Goal: Task Accomplishment & Management: Complete application form

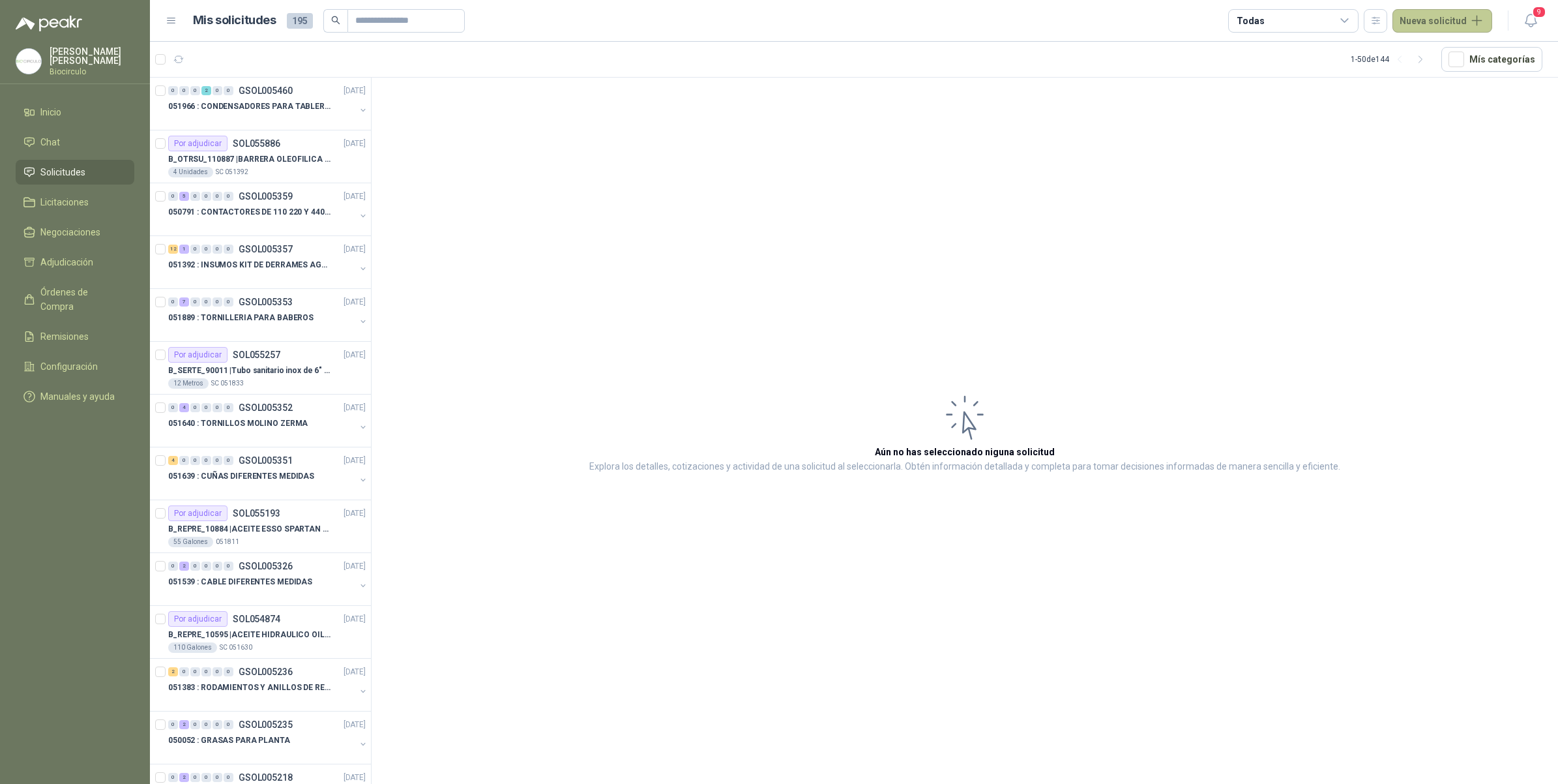
click at [1416, 23] on button "Nueva solicitud" at bounding box center [1442, 21] width 100 height 24
click at [1418, 46] on link "Solicitud" at bounding box center [1458, 52] width 111 height 23
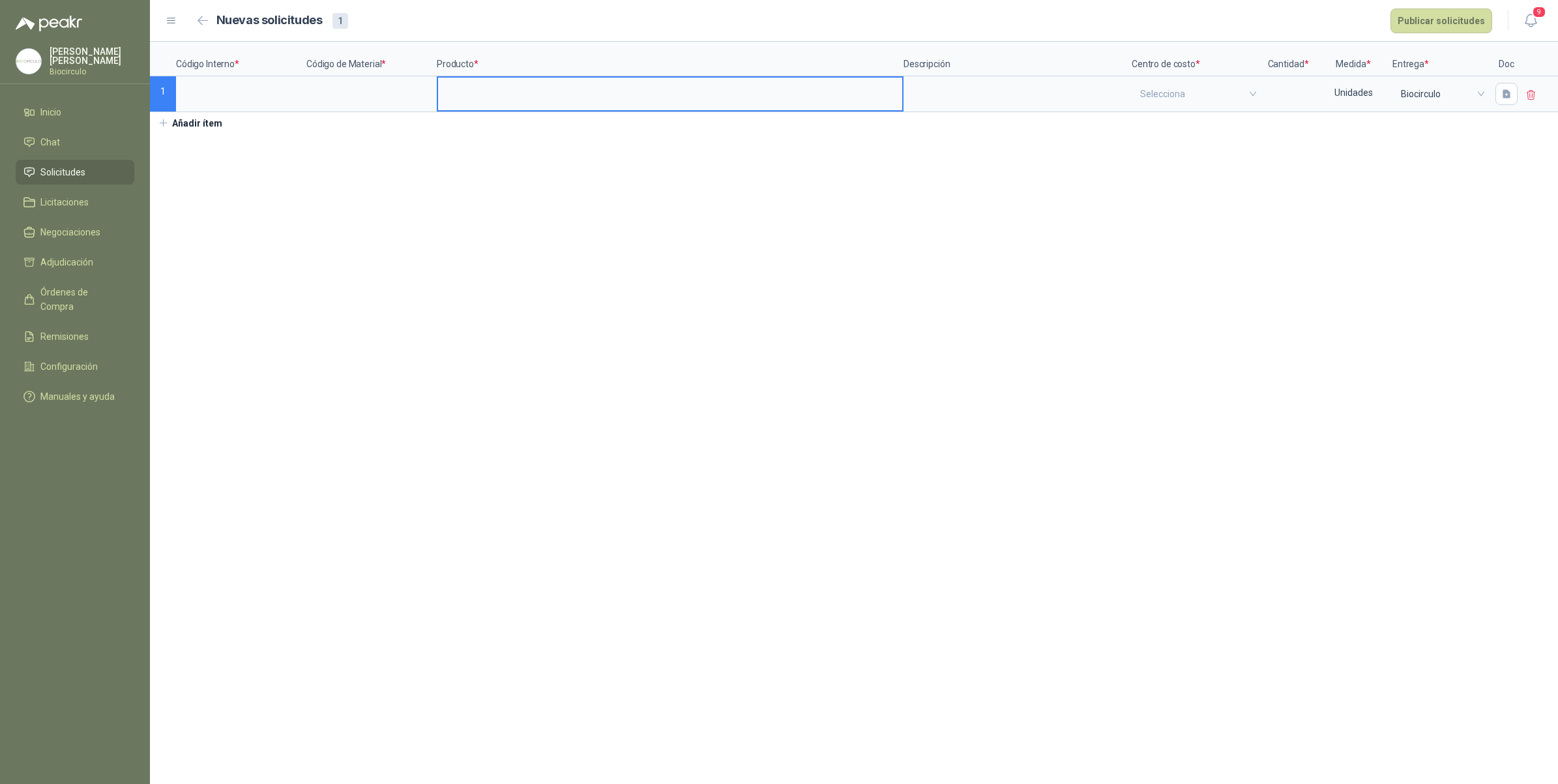
click at [448, 101] on input at bounding box center [670, 90] width 464 height 25
click at [373, 109] on label at bounding box center [371, 94] width 128 height 33
click at [373, 103] on input at bounding box center [371, 90] width 128 height 25
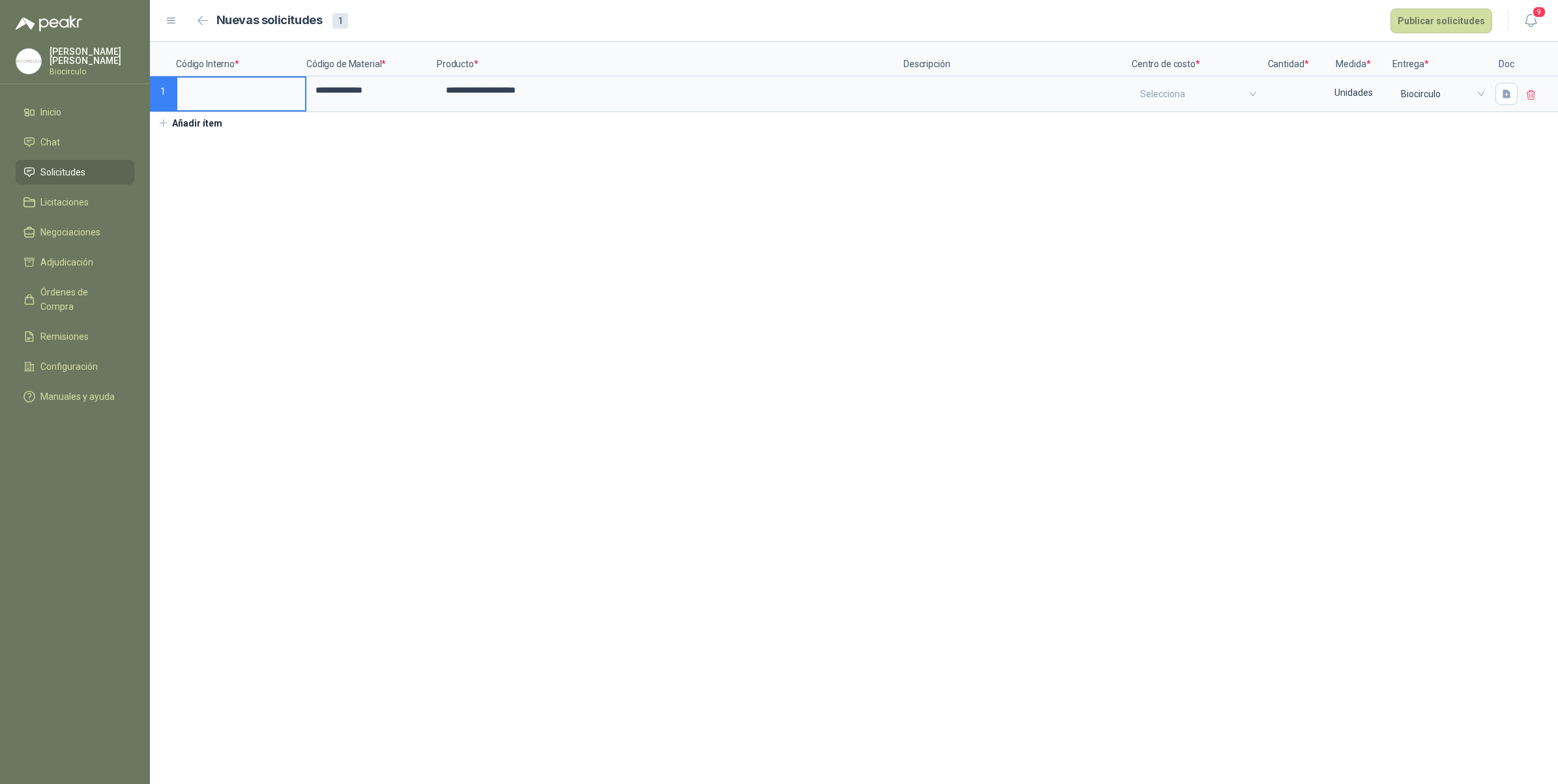
click at [261, 95] on input at bounding box center [241, 90] width 128 height 25
click at [183, 86] on input "******" at bounding box center [241, 90] width 128 height 25
type input "*********"
click at [1153, 96] on input "search" at bounding box center [1197, 94] width 114 height 33
click at [1155, 142] on div "Mantenimiento" at bounding box center [1197, 147] width 107 height 14
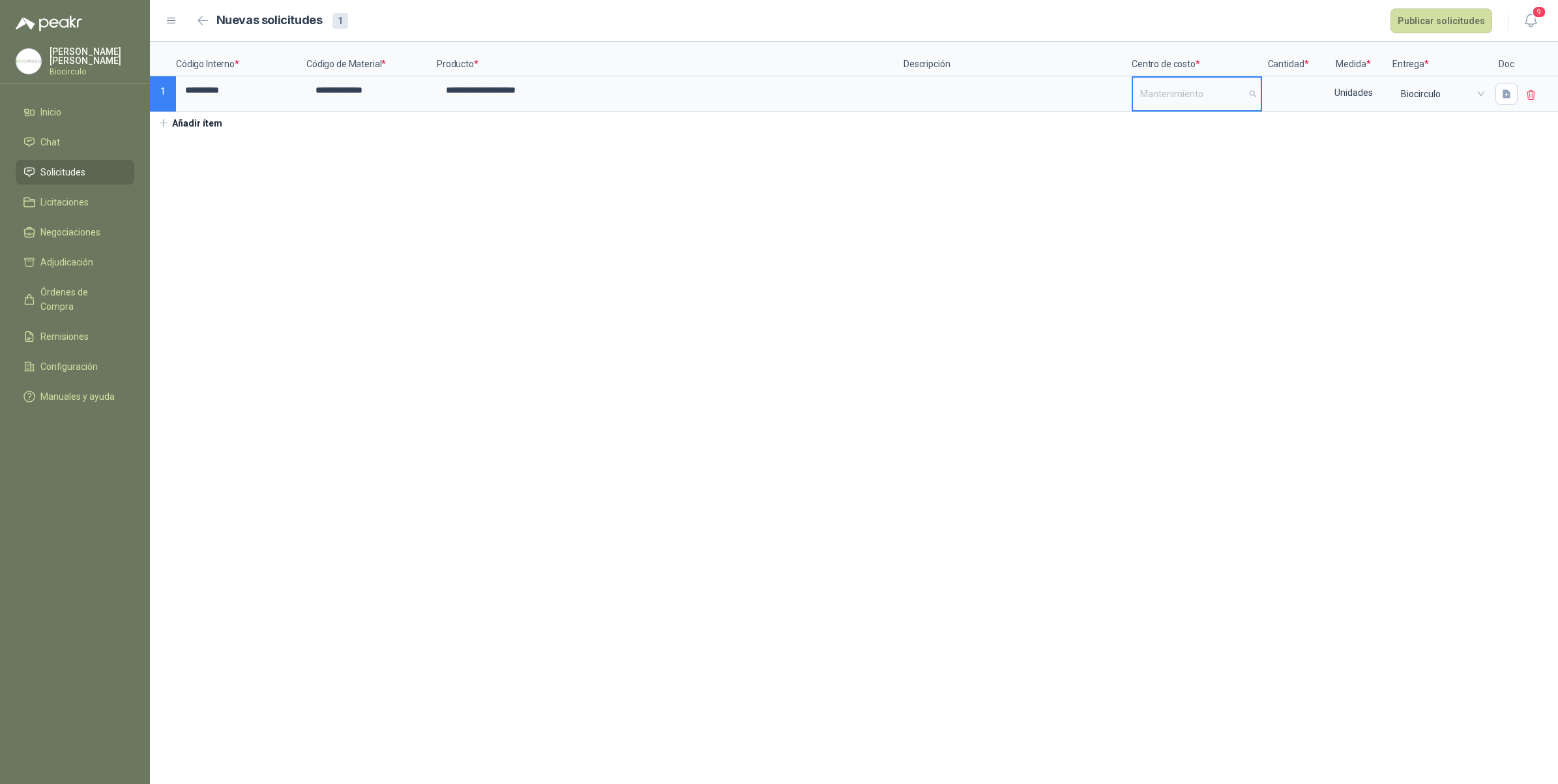
click at [1161, 95] on span "Mantenimiento" at bounding box center [1197, 93] width 114 height 20
click at [1295, 92] on input at bounding box center [1288, 90] width 49 height 25
type input "***"
click at [1353, 104] on div "Unidades" at bounding box center [1353, 93] width 75 height 30
click at [1364, 332] on button "Otro" at bounding box center [1356, 337] width 67 height 21
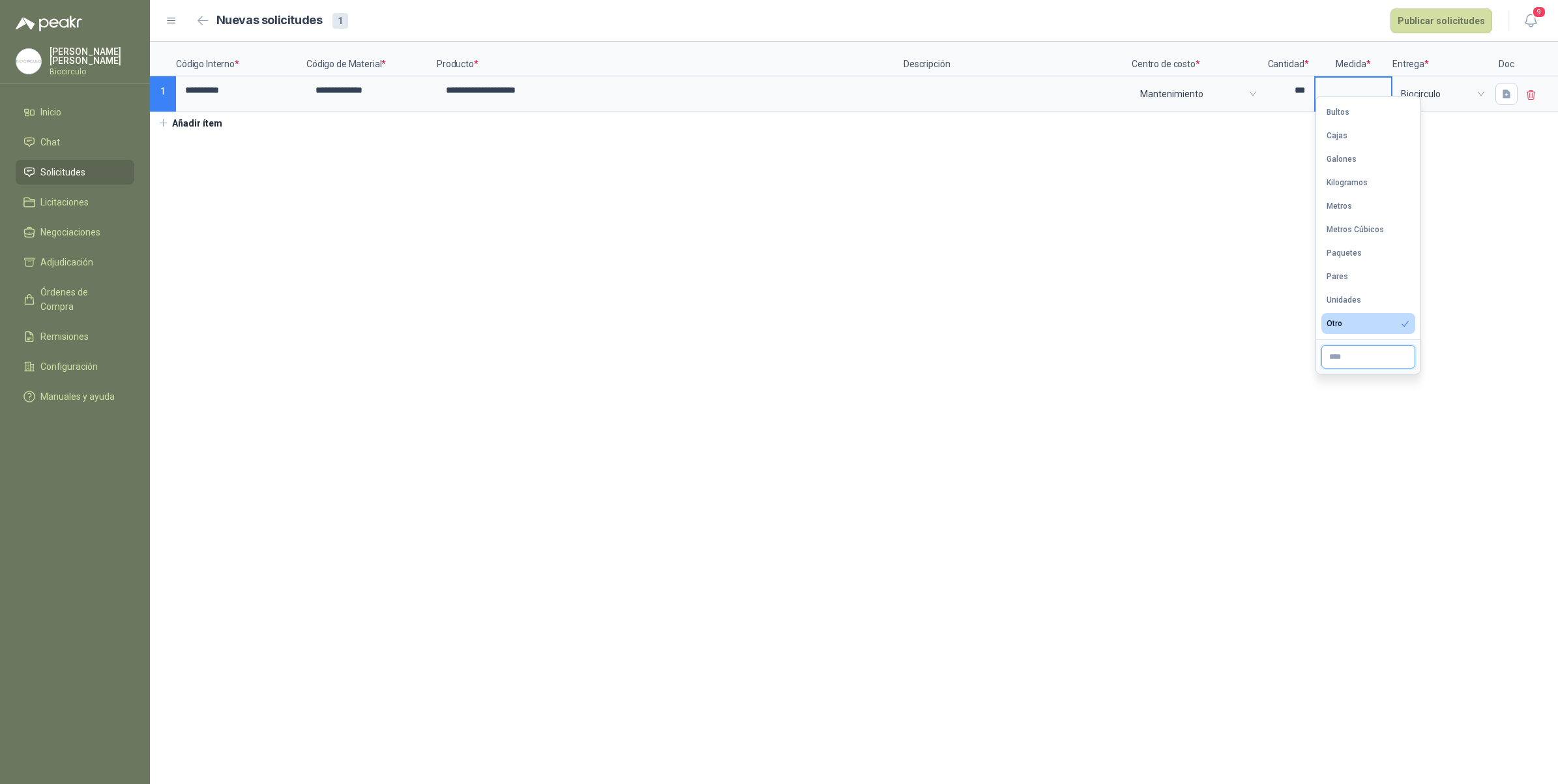
click at [1376, 356] on input "text" at bounding box center [1369, 357] width 94 height 24
type input "*"
type input "**"
click at [1208, 331] on section "**********" at bounding box center [854, 412] width 1408 height 742
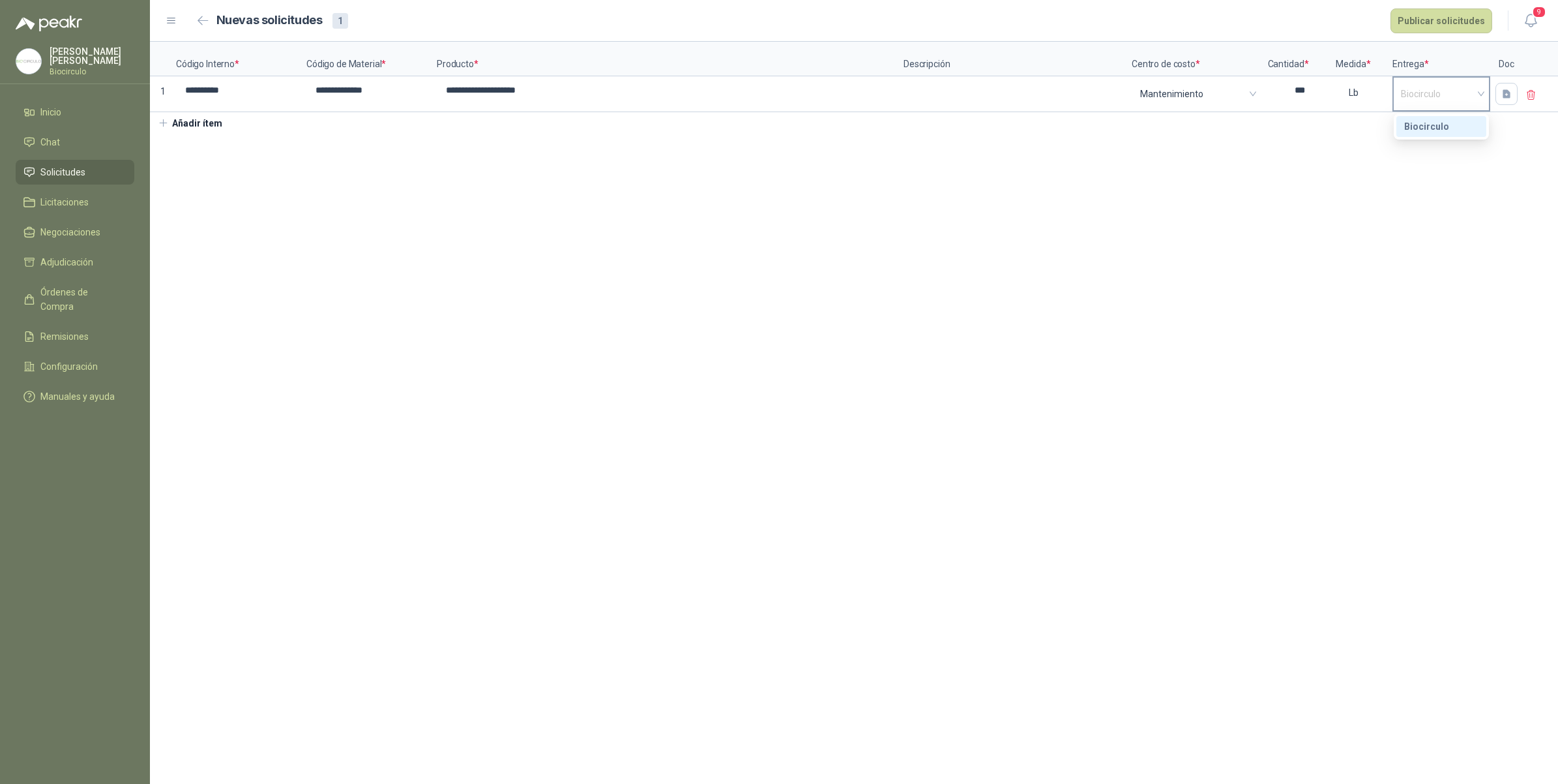
click at [1446, 98] on span "Biocirculo" at bounding box center [1441, 93] width 81 height 20
click at [1448, 165] on section "**********" at bounding box center [854, 412] width 1408 height 742
click at [1434, 9] on button "Publicar solicitudes" at bounding box center [1442, 21] width 102 height 25
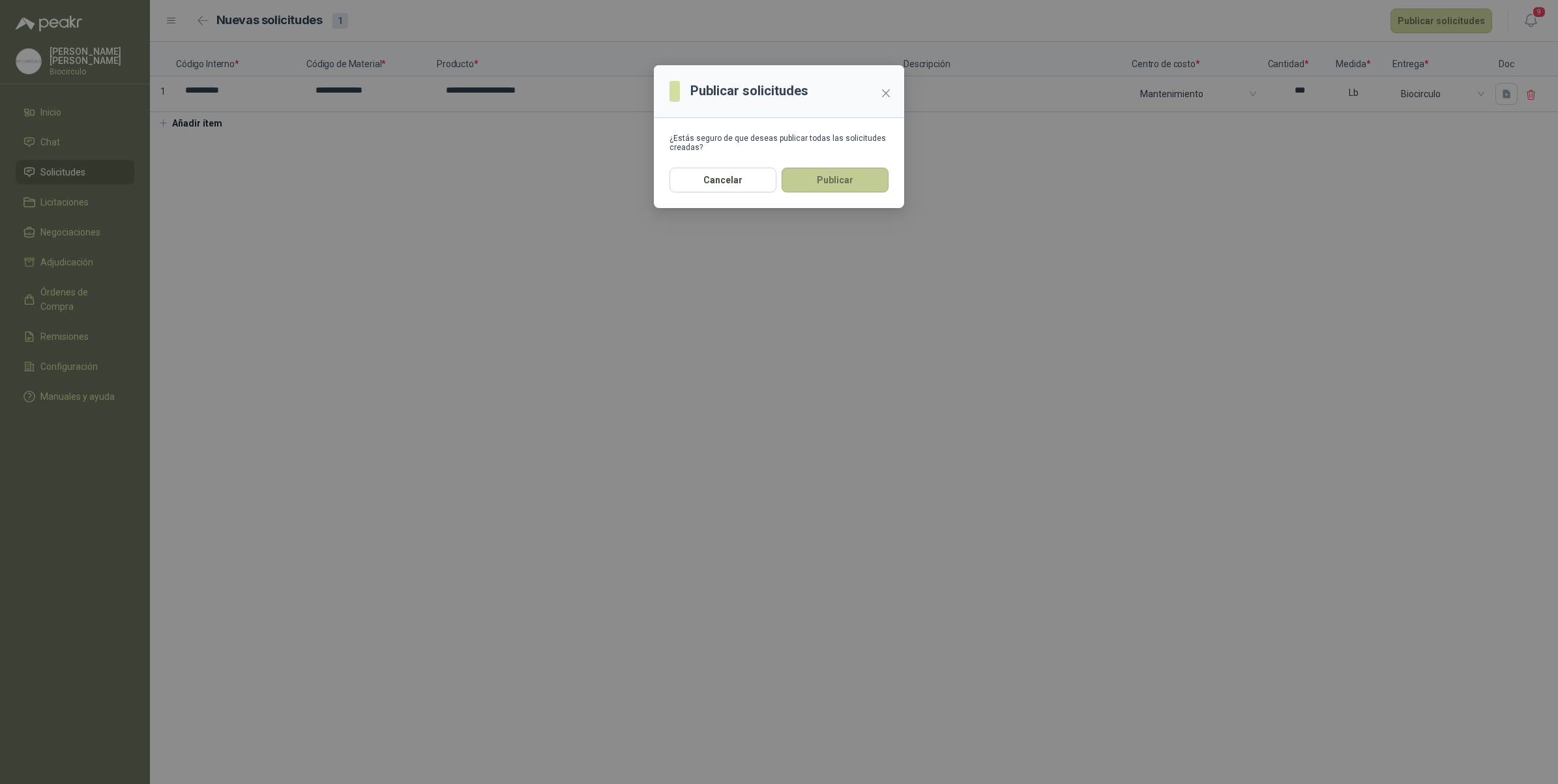
click at [868, 176] on button "Publicar" at bounding box center [835, 180] width 107 height 25
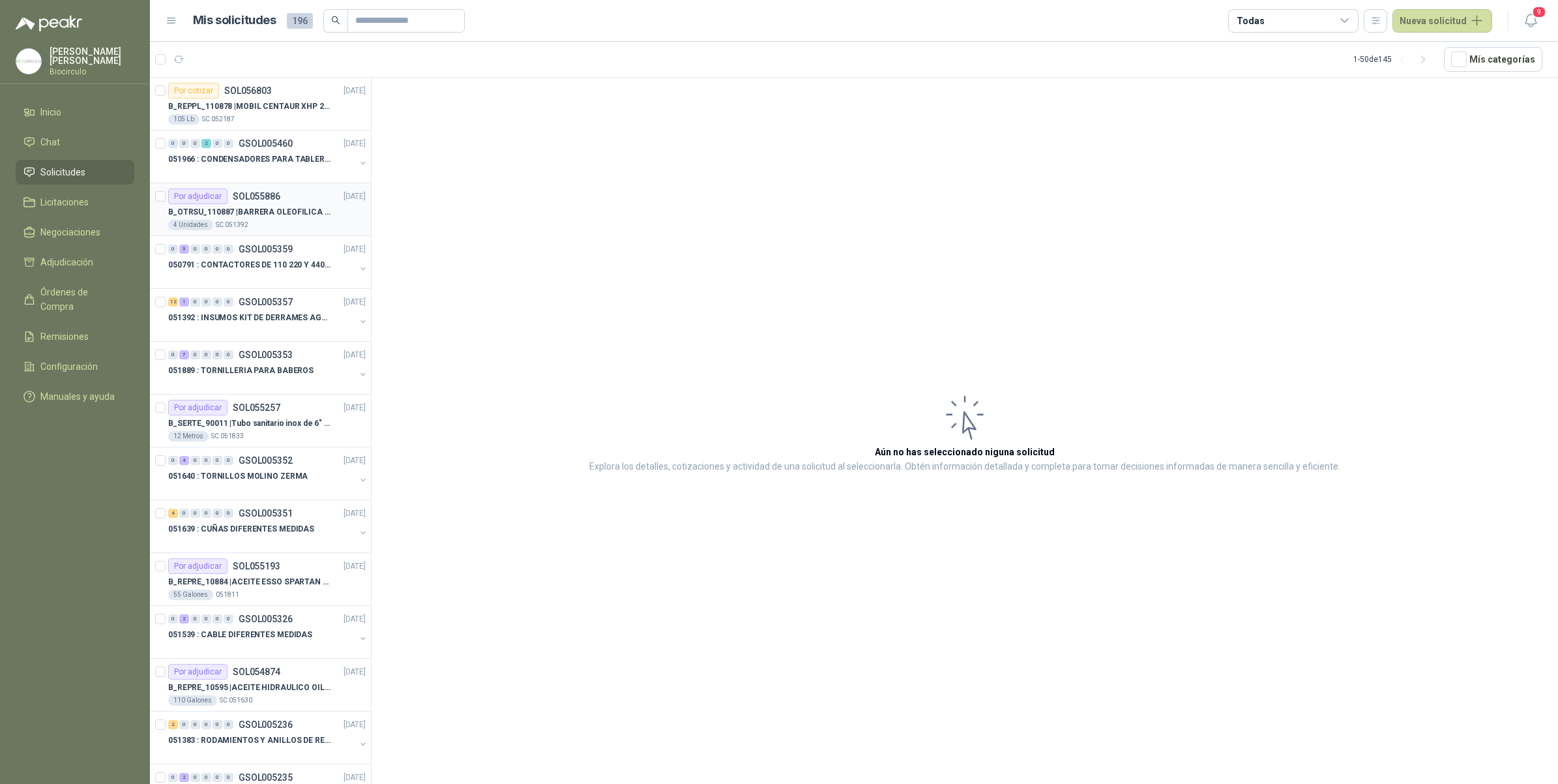
click at [246, 223] on div "4 Unidades SC 051392" at bounding box center [267, 224] width 198 height 10
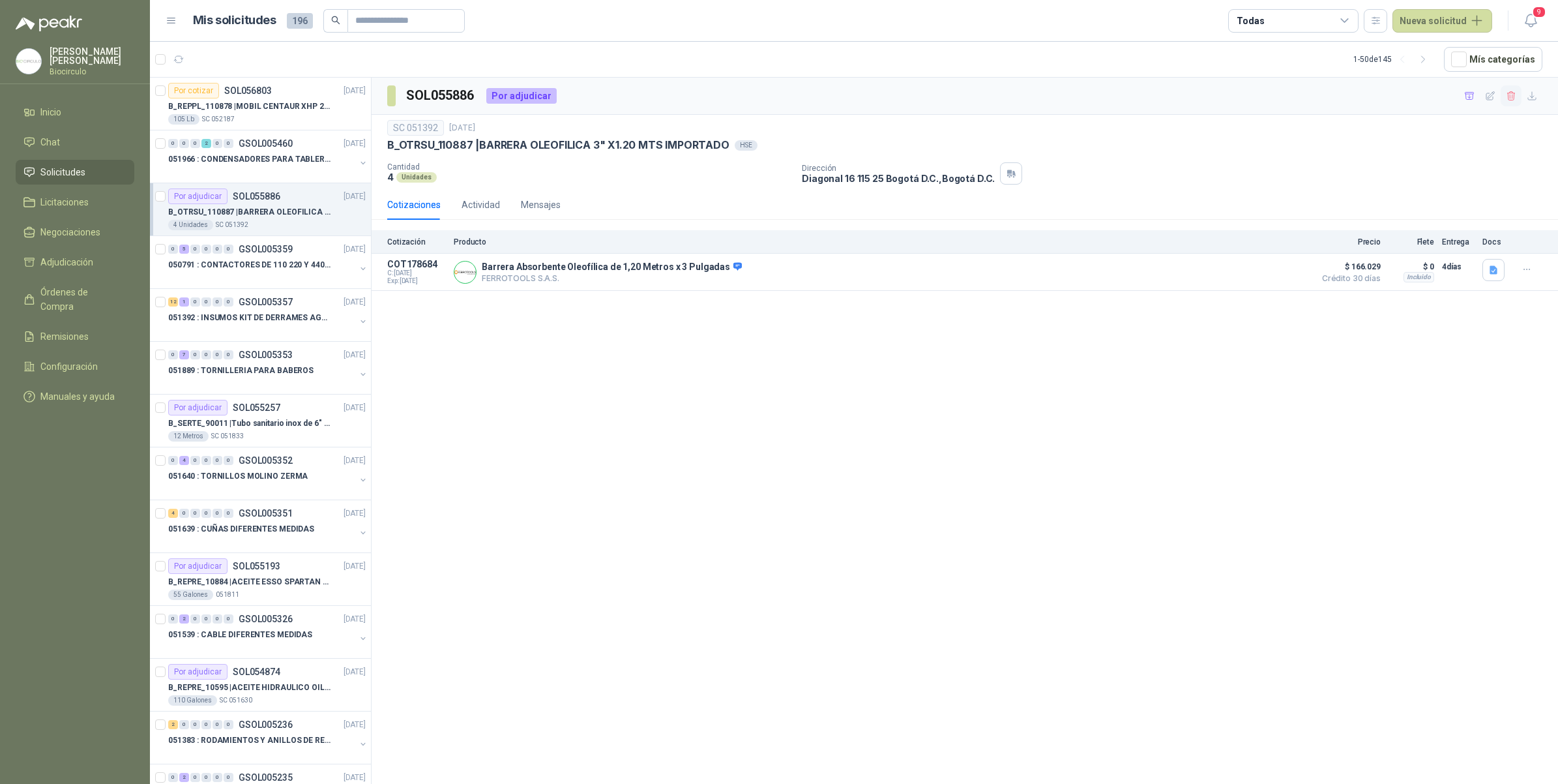
click at [1513, 96] on icon "button" at bounding box center [1511, 96] width 7 height 9
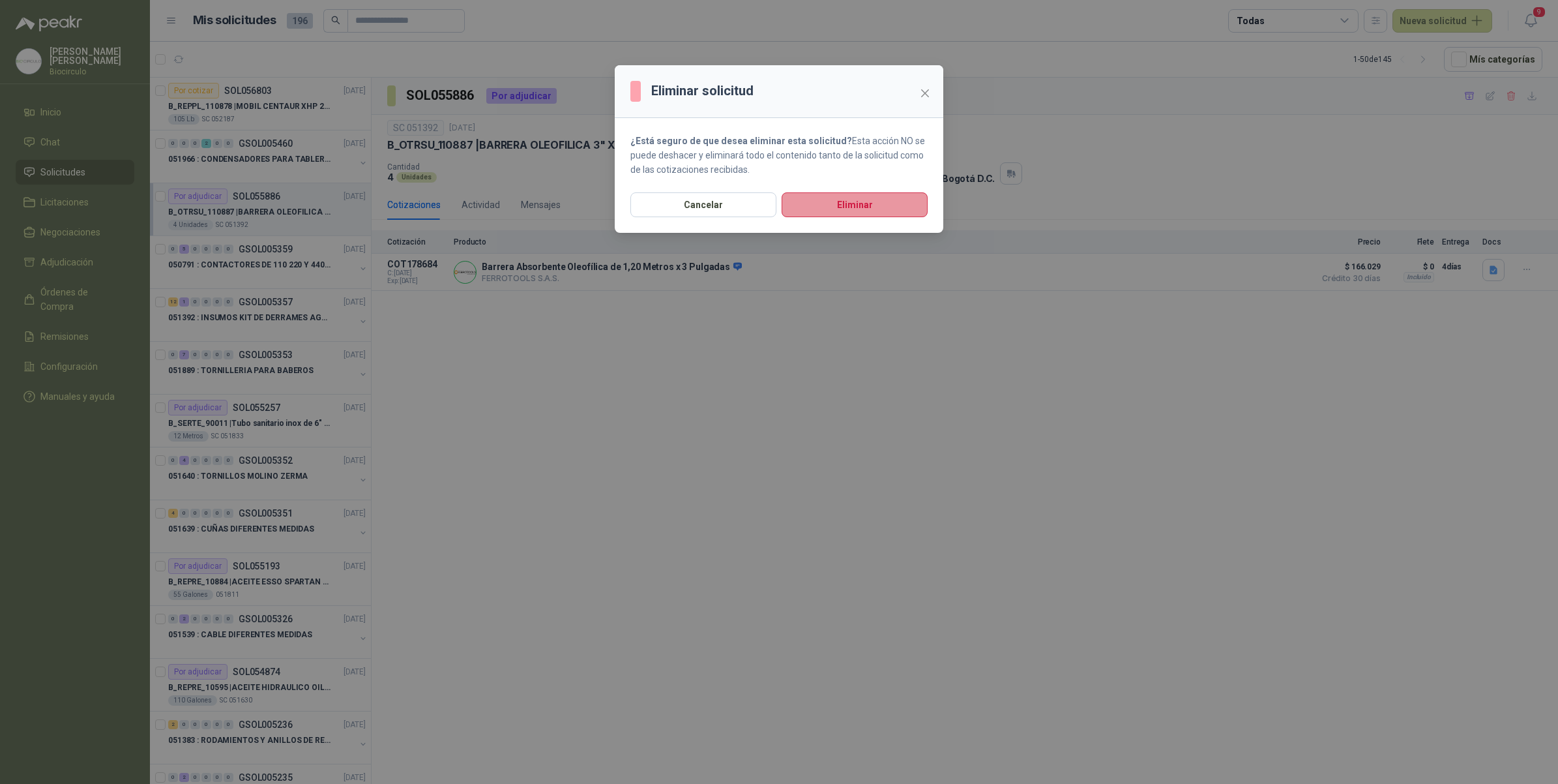
click at [907, 209] on button "Eliminar" at bounding box center [855, 205] width 146 height 25
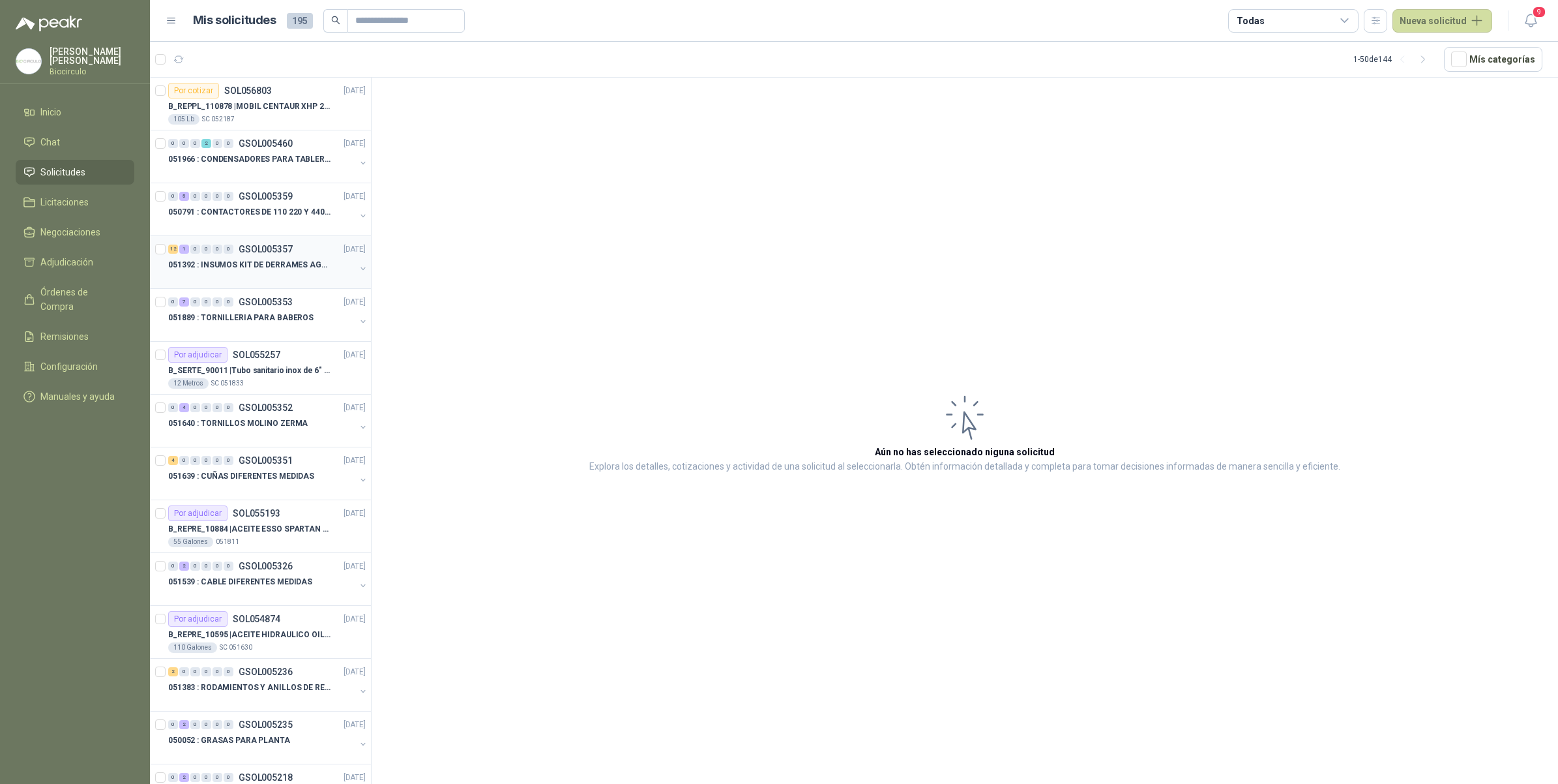
click at [307, 265] on p "051392 : INSUMOS KIT DE DERRAMES AGOSTO 2025" at bounding box center [249, 265] width 162 height 13
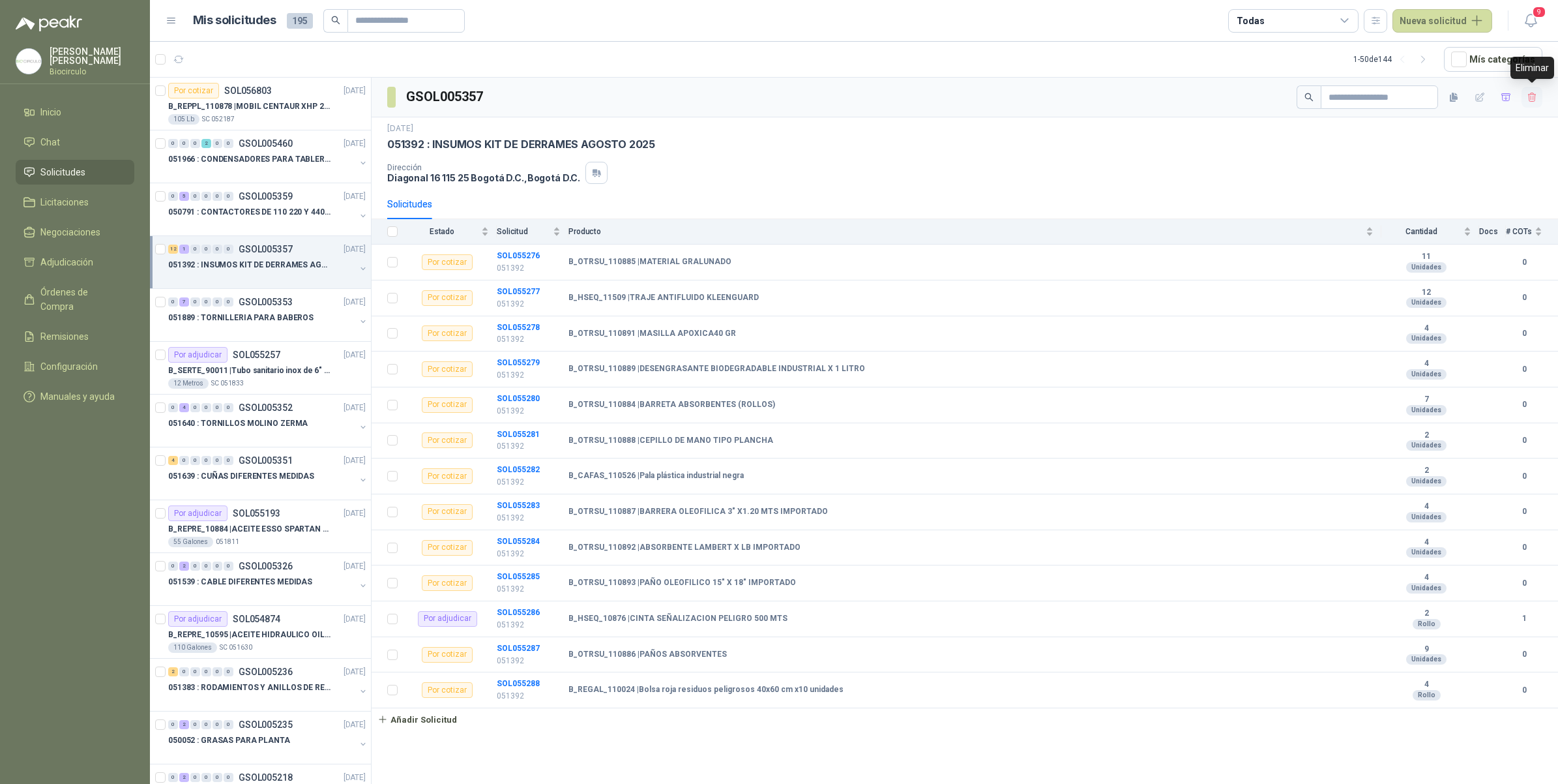
click at [1534, 98] on icon "button" at bounding box center [1532, 97] width 11 height 11
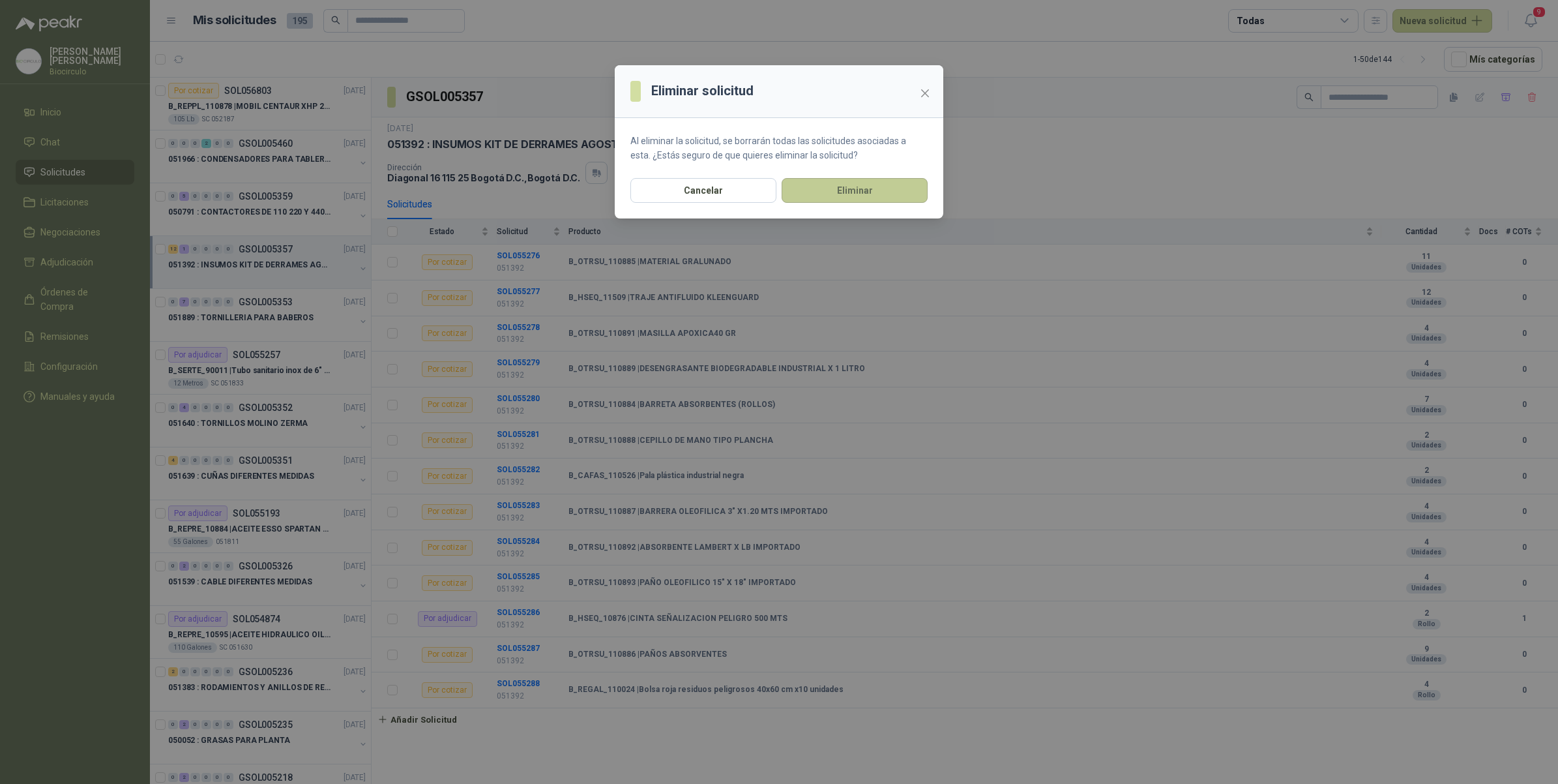
click at [858, 183] on button "Eliminar" at bounding box center [855, 191] width 146 height 25
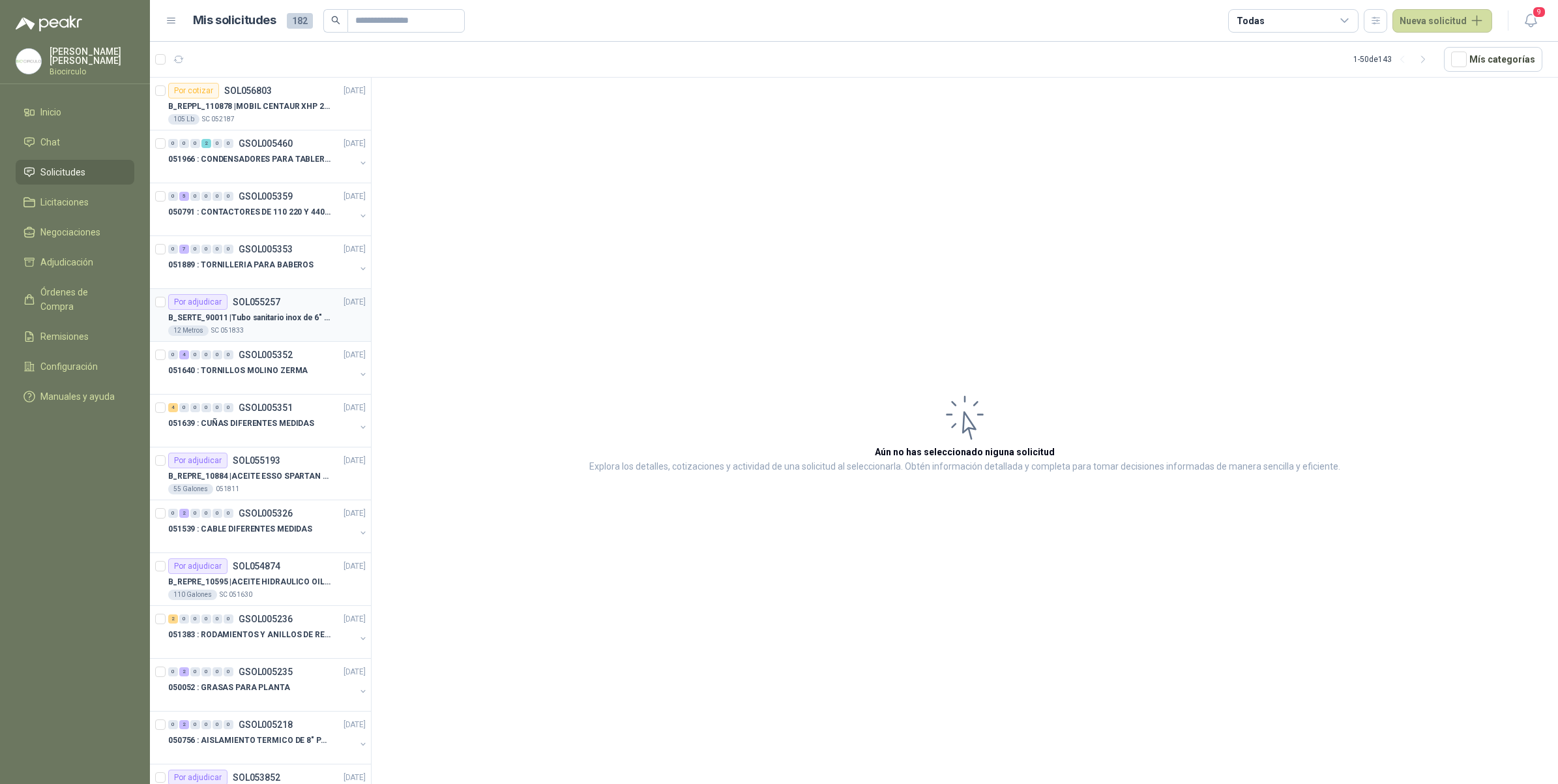
click at [288, 317] on p "B_SERTE_90011 | Tubo sanitario inox de 6" con ferula" at bounding box center [249, 318] width 162 height 13
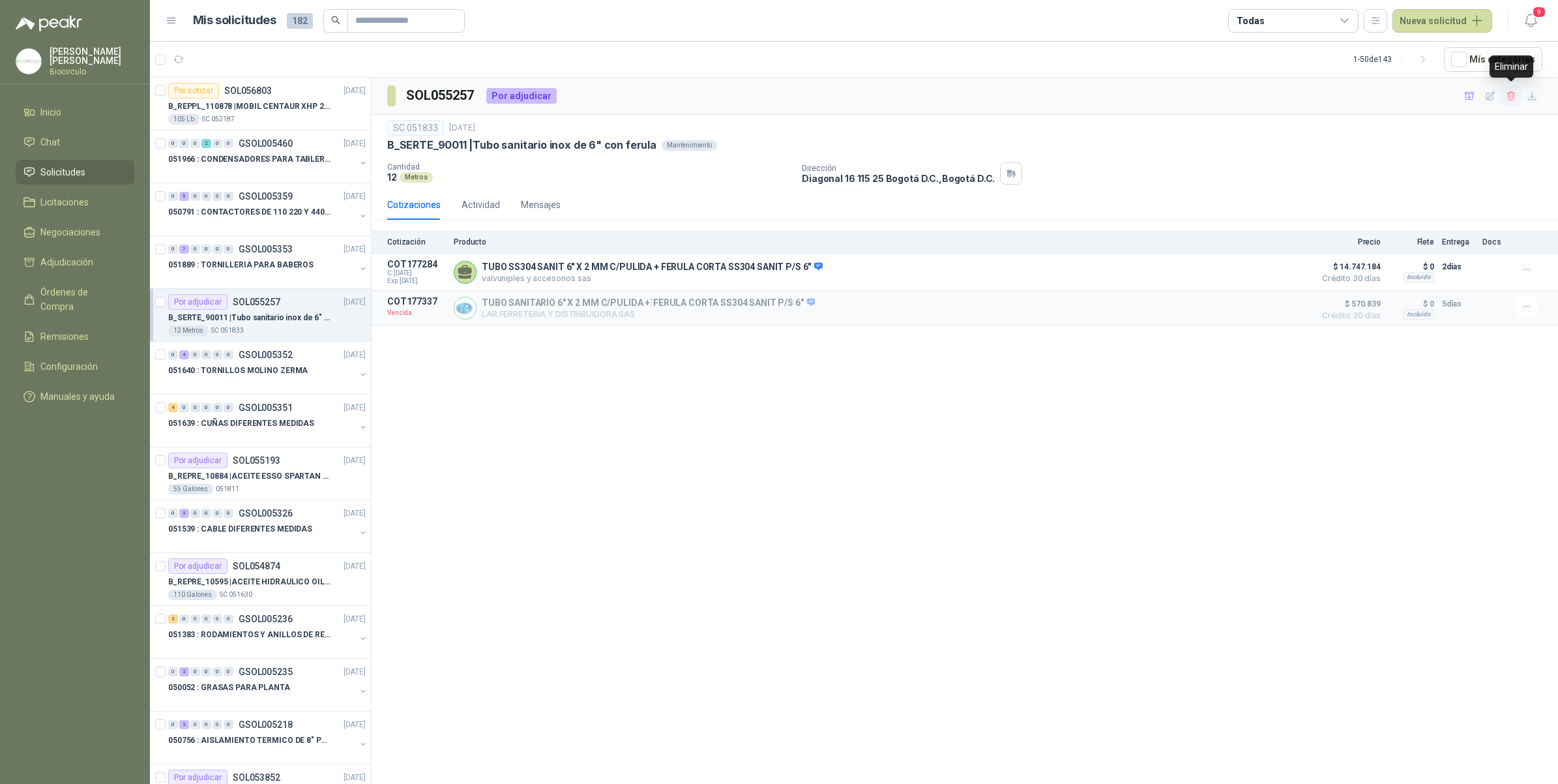
click at [1518, 101] on button "button" at bounding box center [1511, 96] width 21 height 21
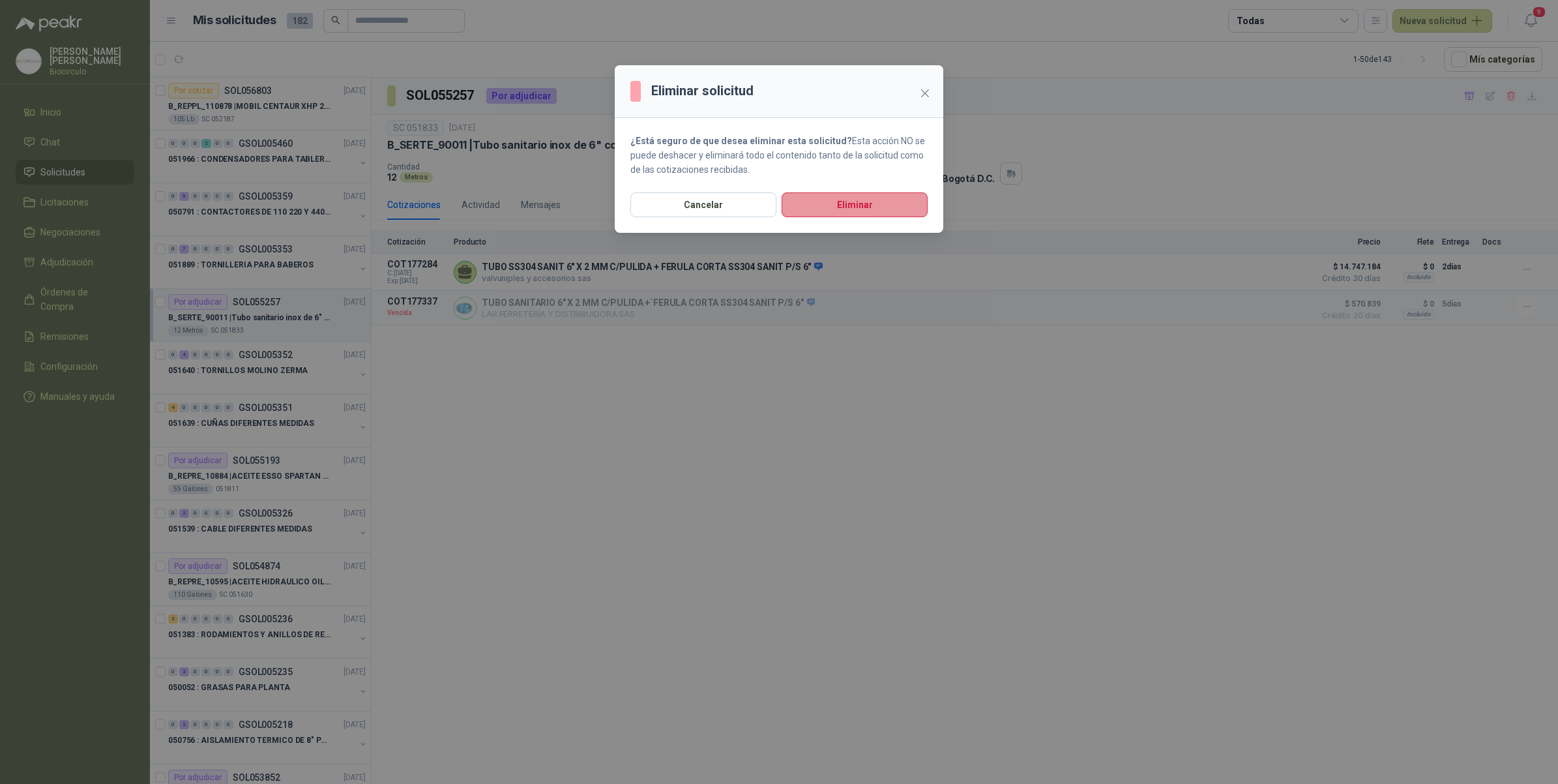
click at [815, 197] on button "Eliminar" at bounding box center [855, 205] width 146 height 25
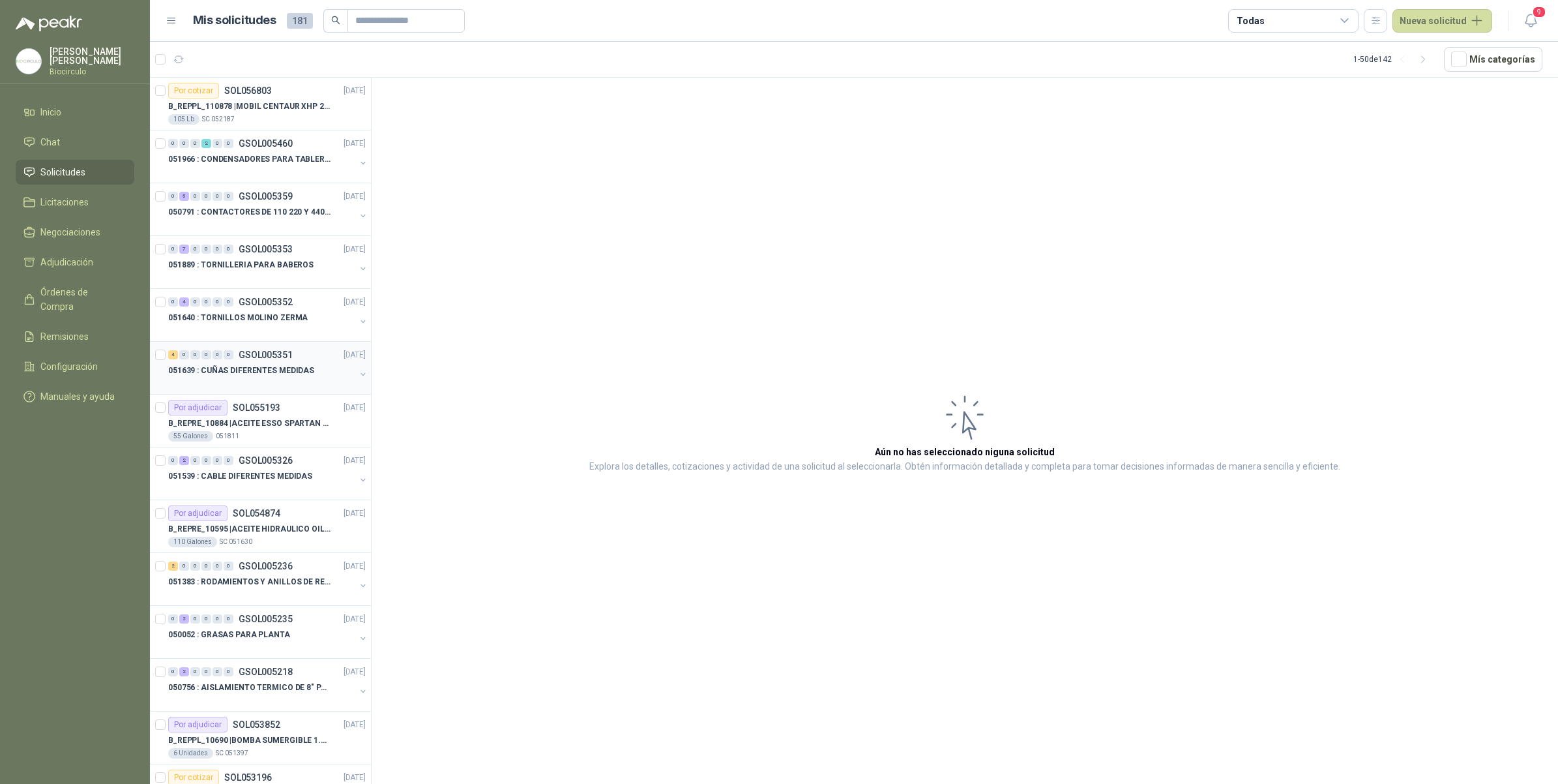
click at [313, 359] on div "4 0 0 0 0 0 GSOL005351 [DATE]" at bounding box center [268, 354] width 200 height 16
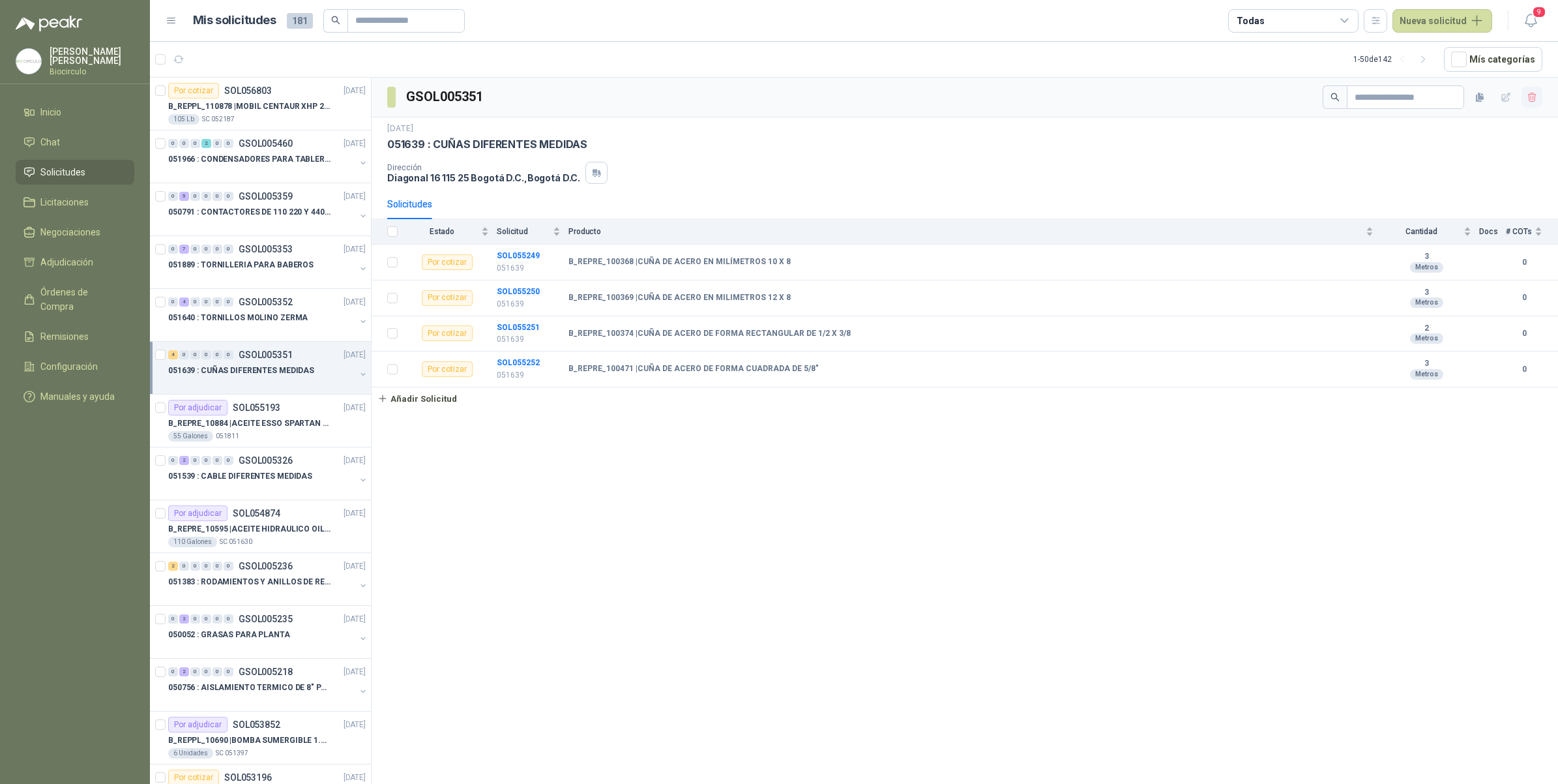
click at [1522, 98] on button "button" at bounding box center [1532, 97] width 21 height 21
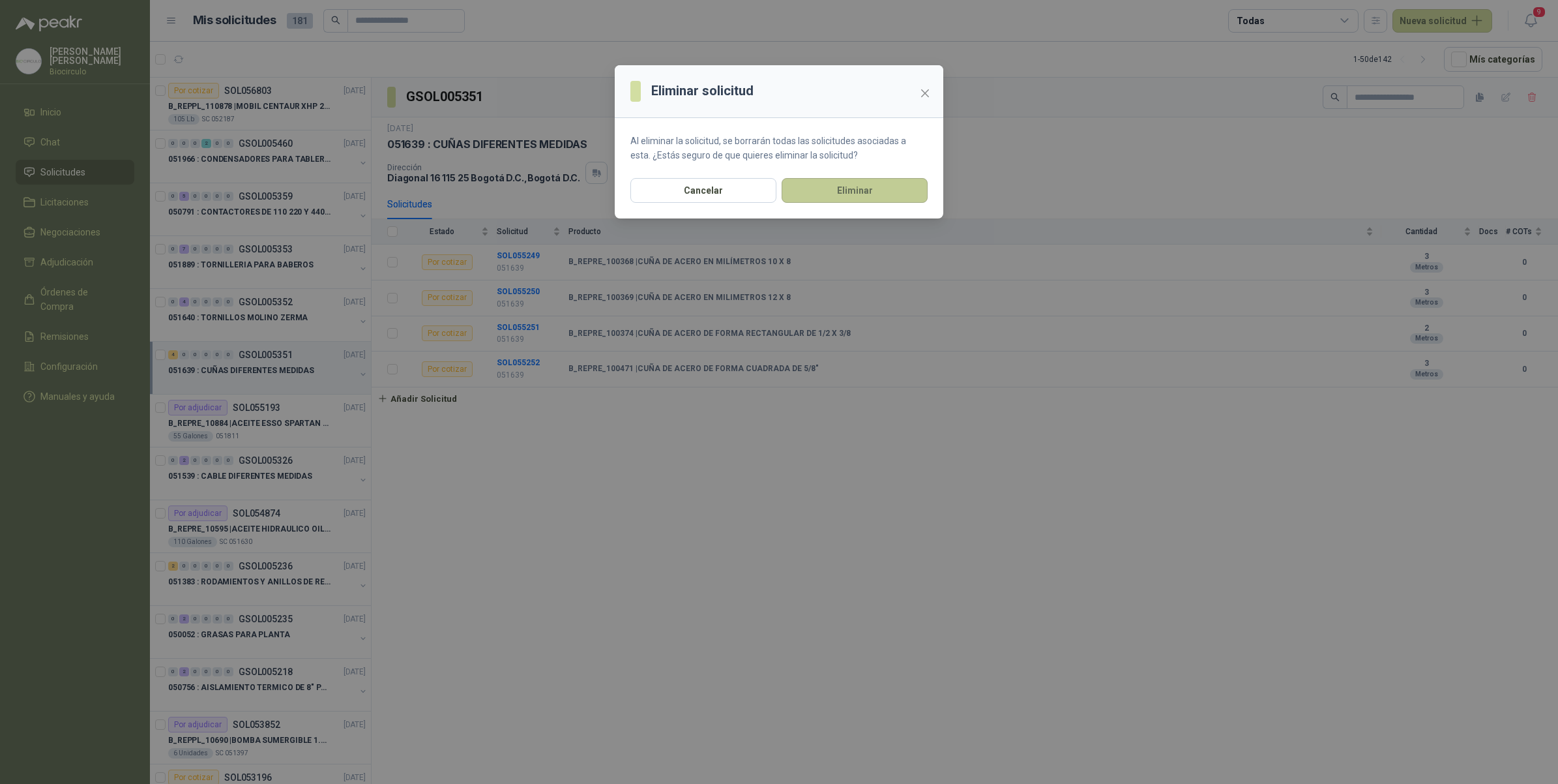
click at [869, 199] on button "Eliminar" at bounding box center [855, 191] width 146 height 25
